Goal: Task Accomplishment & Management: Use online tool/utility

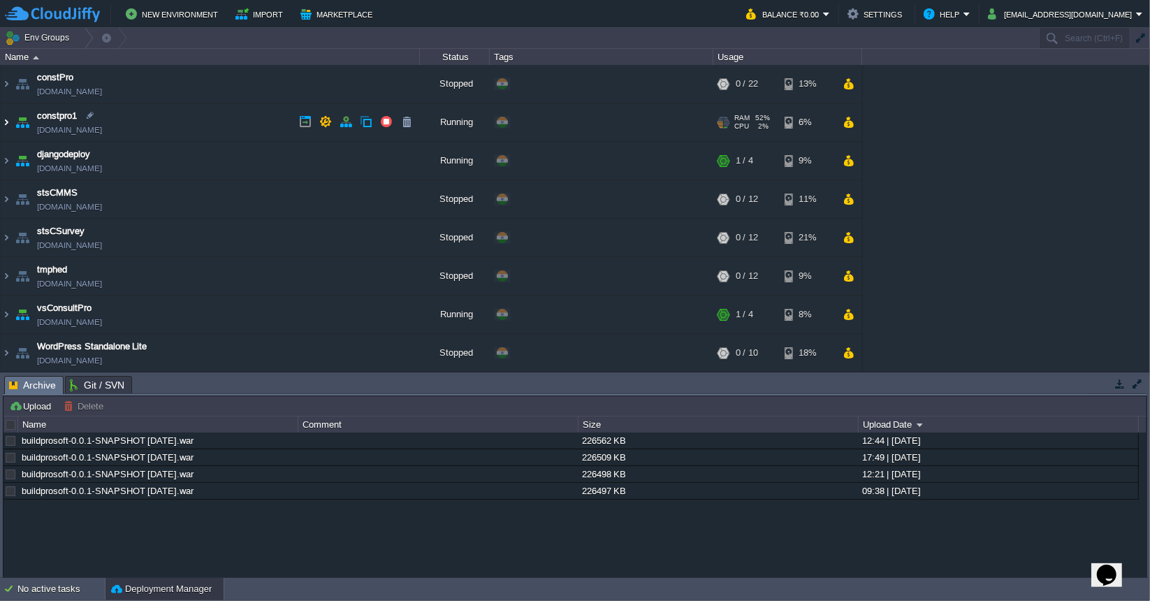
click at [3, 126] on img at bounding box center [6, 122] width 11 height 38
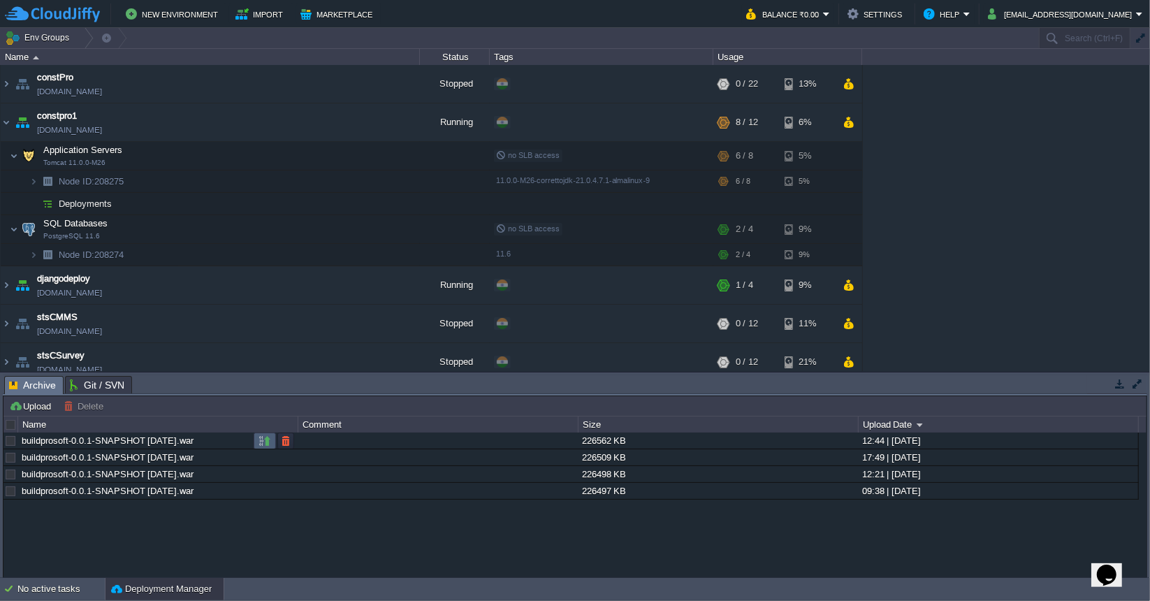
click at [267, 440] on button "button" at bounding box center [265, 441] width 13 height 13
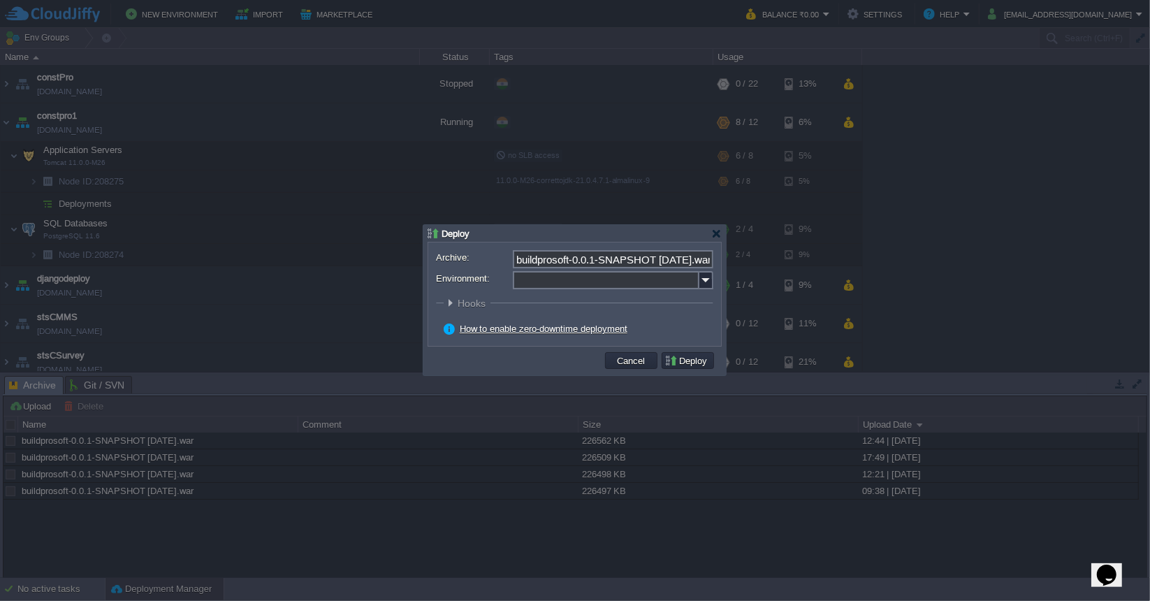
click at [713, 282] on div "Archive: buildprosoft-0.0.1-SNAPSHOT [DATE].war Environment: : ROOT Hooks Pre B…" at bounding box center [574, 294] width 293 height 103
click at [709, 279] on img at bounding box center [707, 280] width 14 height 18
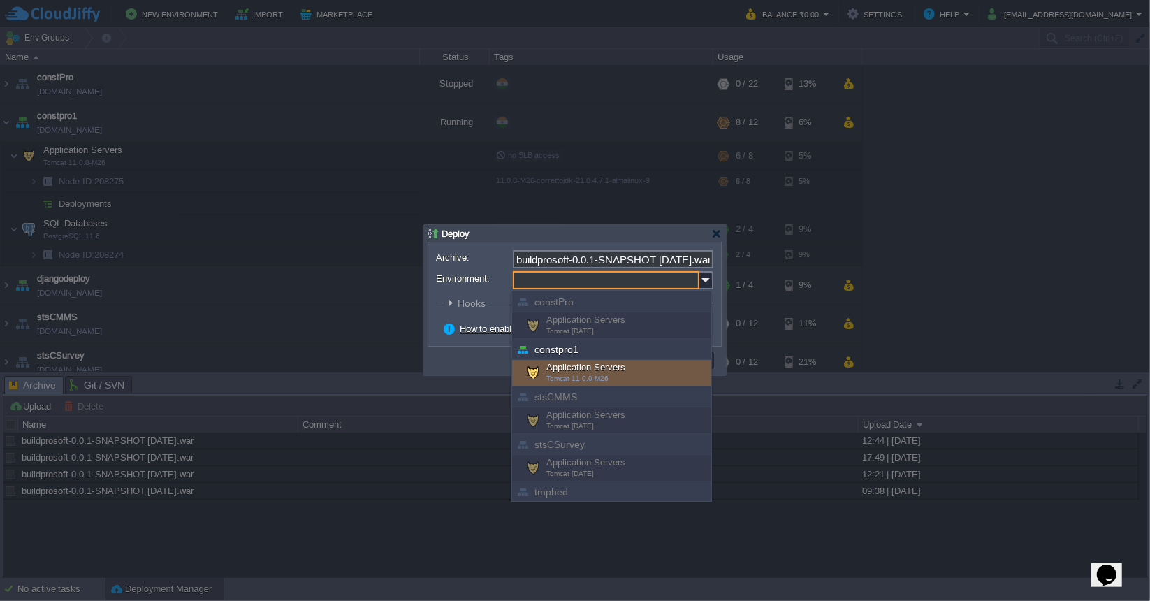
click at [656, 366] on div "Application Servers Tomcat 11.0.0-M26" at bounding box center [611, 373] width 199 height 27
type input "Application Servers (constpro1)"
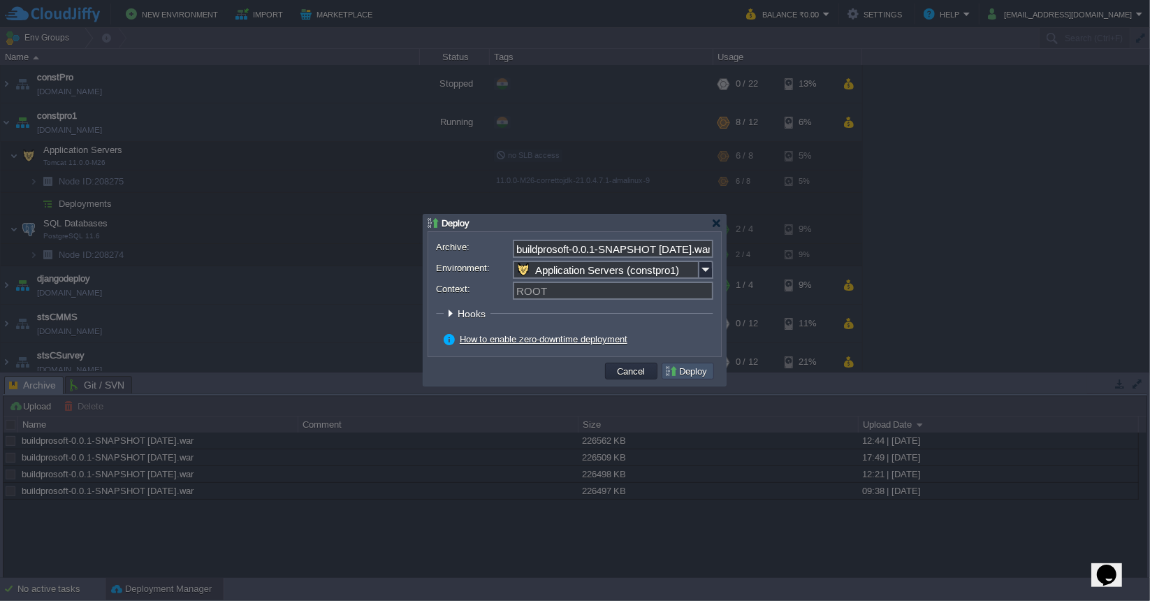
click at [676, 374] on button "Deploy" at bounding box center [688, 371] width 47 height 13
